Goal: Navigation & Orientation: Find specific page/section

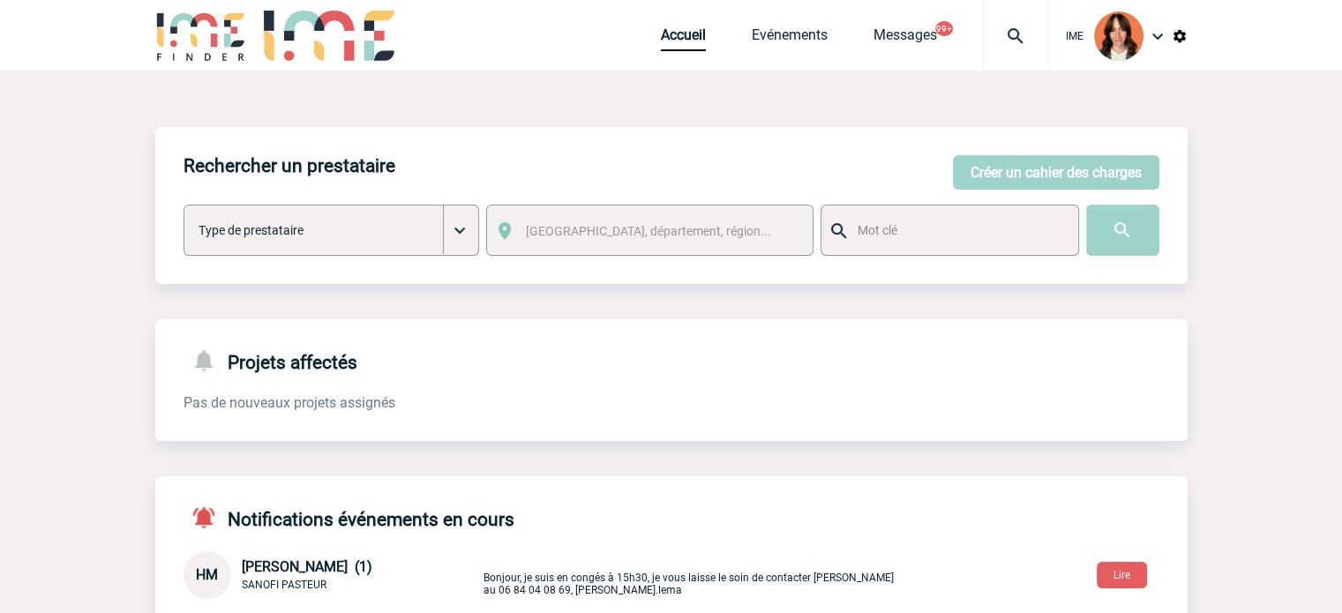
click at [653, 41] on div "IME Accueil Evénements 99+" at bounding box center [671, 37] width 1033 height 75
click at [700, 35] on link "Accueil" at bounding box center [683, 38] width 45 height 25
click at [670, 29] on link "Accueil" at bounding box center [683, 38] width 45 height 25
